Goal: Information Seeking & Learning: Learn about a topic

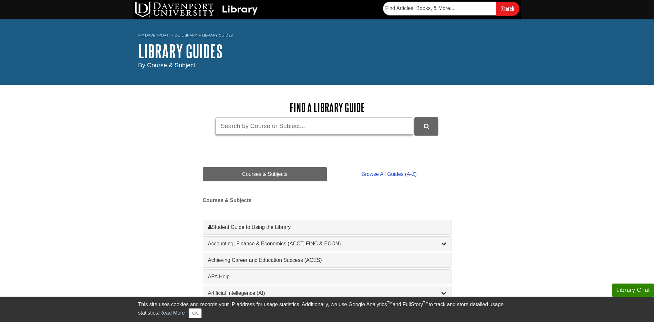
click at [261, 128] on input "Guide Search Terms" at bounding box center [314, 125] width 197 height 17
type input "art"
click at [414, 117] on button "DU Library Guides Search" at bounding box center [426, 126] width 24 height 18
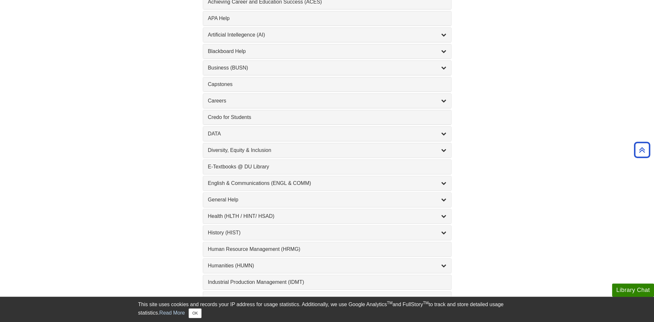
scroll to position [318, 0]
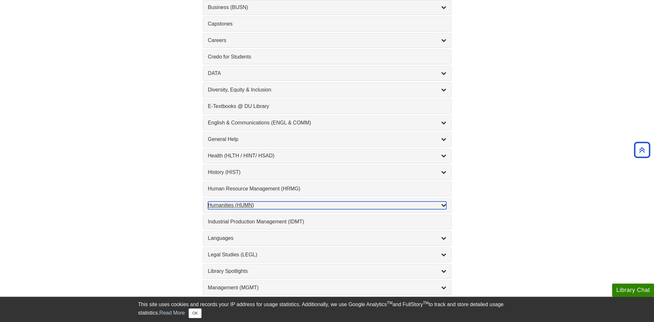
click at [235, 204] on div "Humanities (HUMN) , 3 guides" at bounding box center [327, 205] width 238 height 8
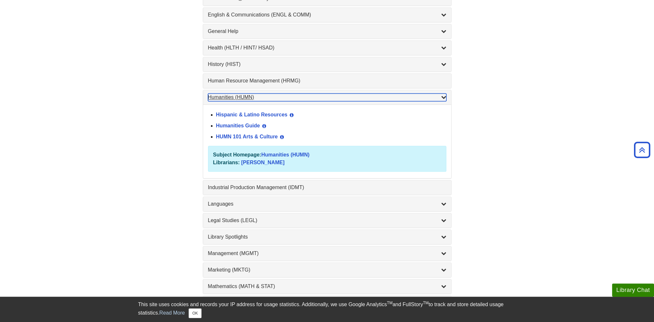
scroll to position [448, 0]
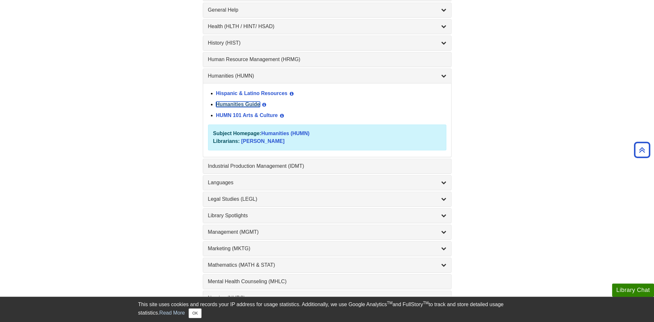
click at [238, 101] on link "Humanities Guide" at bounding box center [238, 103] width 44 height 5
click at [241, 113] on link "HUMN 101 Arts & Culture" at bounding box center [247, 114] width 62 height 5
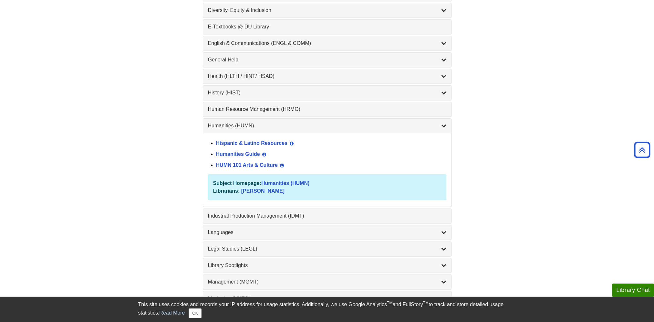
scroll to position [383, 0]
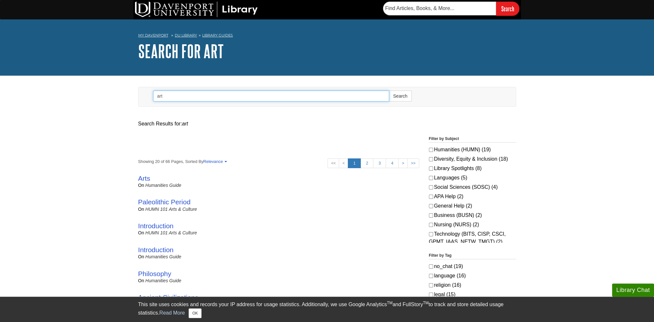
click at [180, 97] on input "art" at bounding box center [271, 95] width 236 height 11
type input "artwork"
click at [389, 90] on button "Search" at bounding box center [400, 95] width 23 height 11
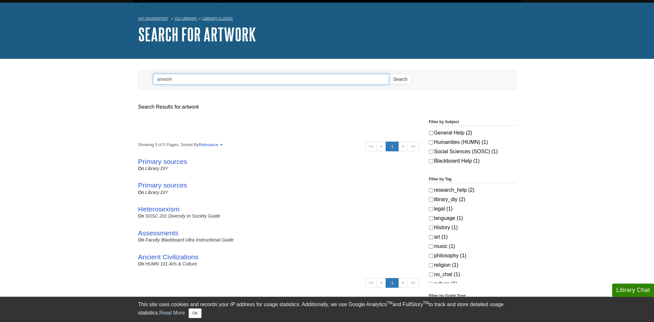
scroll to position [32, 0]
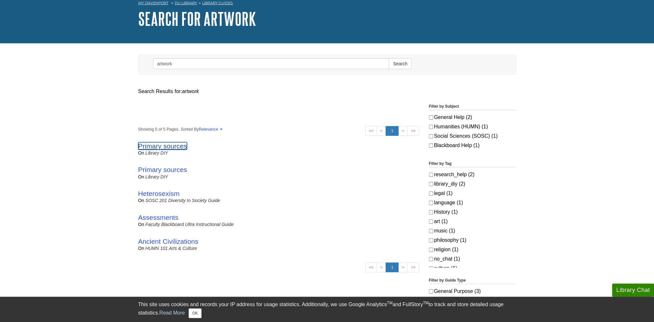
click at [161, 145] on link "Primary sources" at bounding box center [162, 145] width 49 height 7
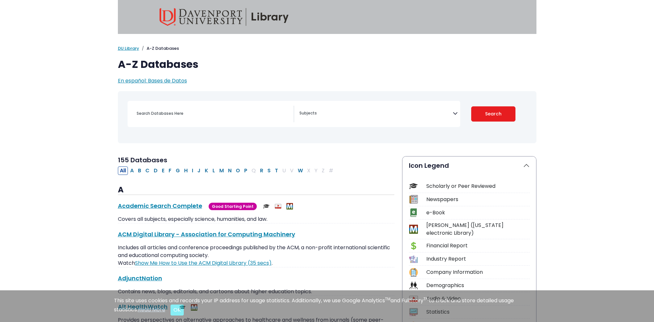
select select "Database Subject Filter"
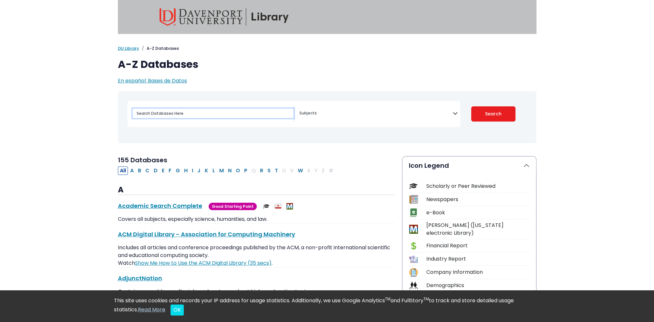
click at [188, 114] on input "Search database by title or keyword" at bounding box center [213, 113] width 161 height 9
type input "art"
click at [471, 106] on button "Search" at bounding box center [493, 113] width 44 height 15
select select "Database Subject Filter"
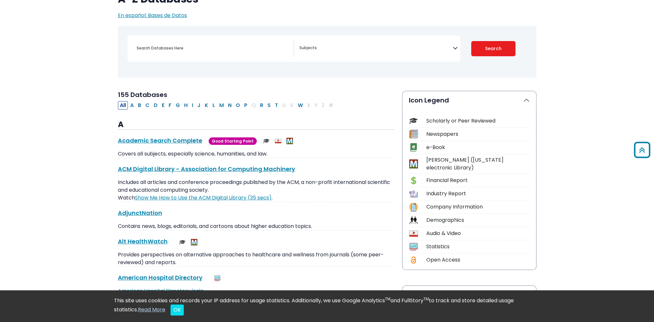
scroll to position [65, 0]
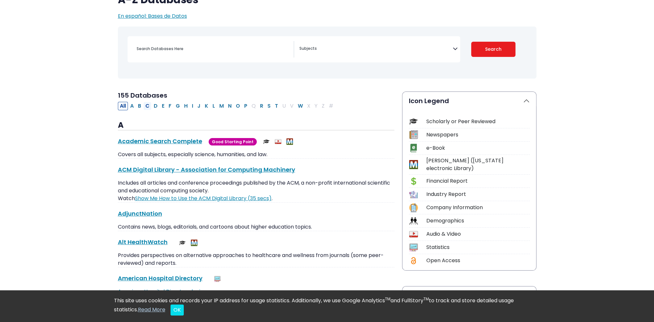
click at [149, 106] on button "C" at bounding box center [147, 106] width 8 height 8
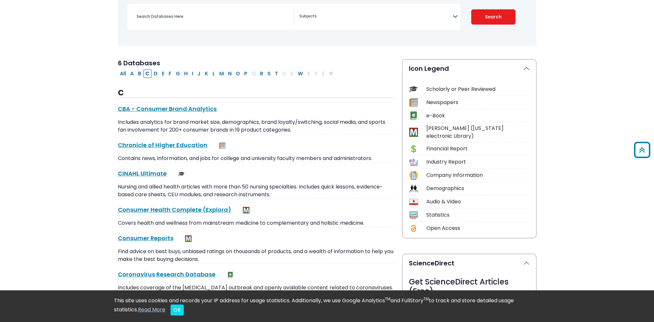
scroll to position [65, 0]
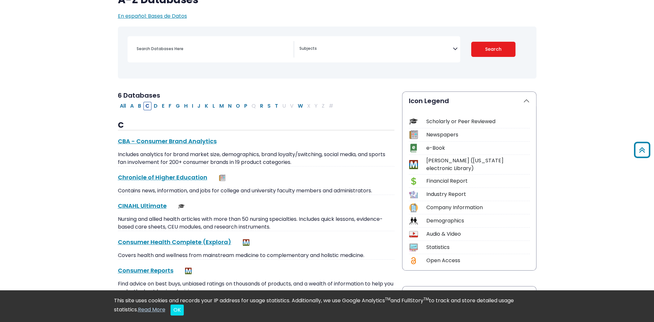
select select "Database Subject Filter"
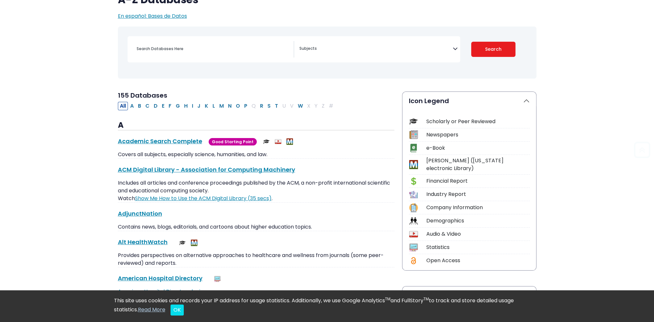
click at [313, 44] on span "Search filters" at bounding box center [375, 49] width 153 height 16
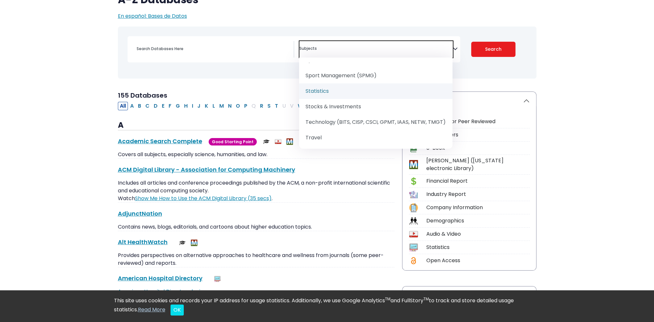
scroll to position [865, 0]
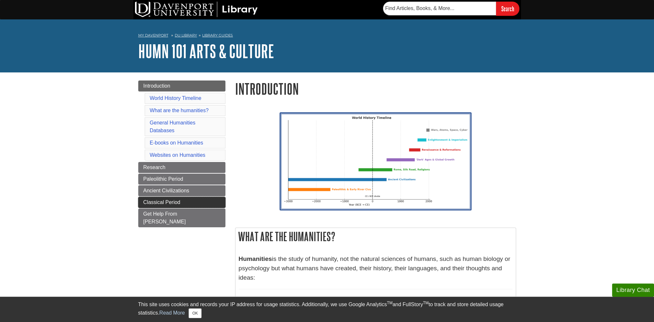
click at [162, 202] on span "Classical Period" at bounding box center [161, 201] width 37 height 5
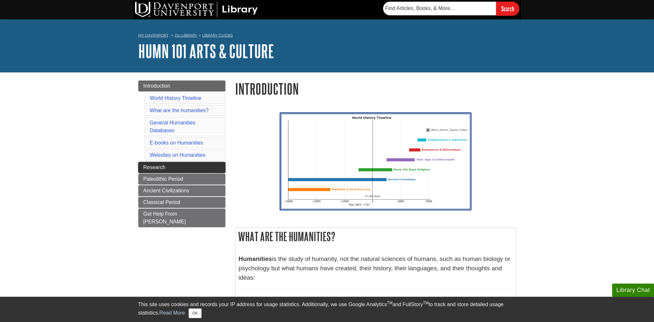
click at [165, 170] on link "Research" at bounding box center [181, 167] width 87 height 11
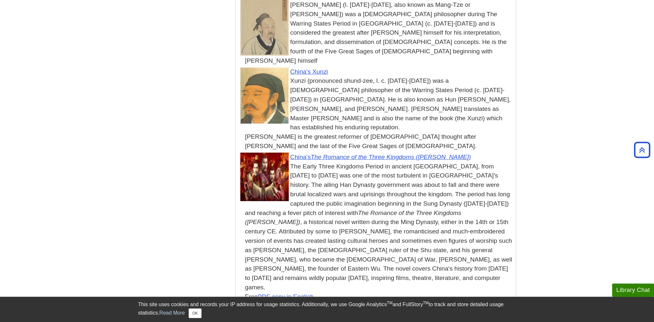
scroll to position [3488, 0]
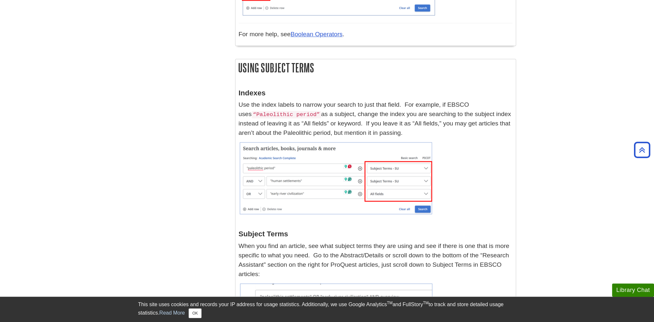
scroll to position [678, 0]
